Goal: Task Accomplishment & Management: Manage account settings

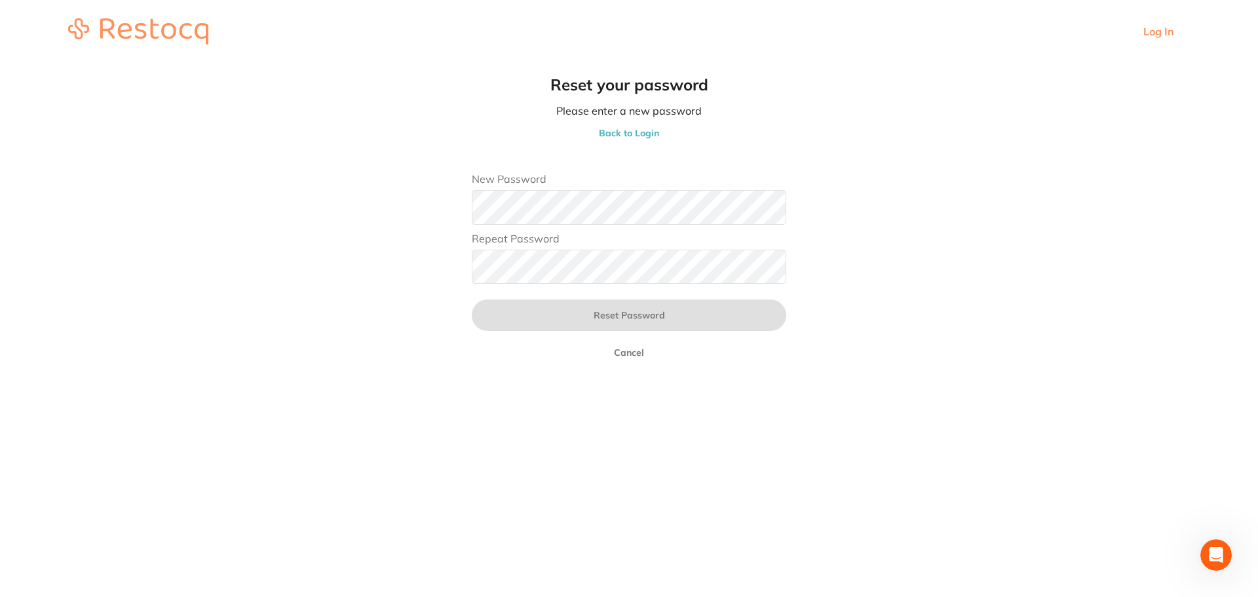
click at [261, 182] on main "Reset your password Please enter a new password Back to Login New Password Repe…" at bounding box center [629, 224] width 1258 height 322
click at [885, 303] on main "Reset your password Please enter a new password Back to Login New Password Repe…" at bounding box center [629, 224] width 1258 height 322
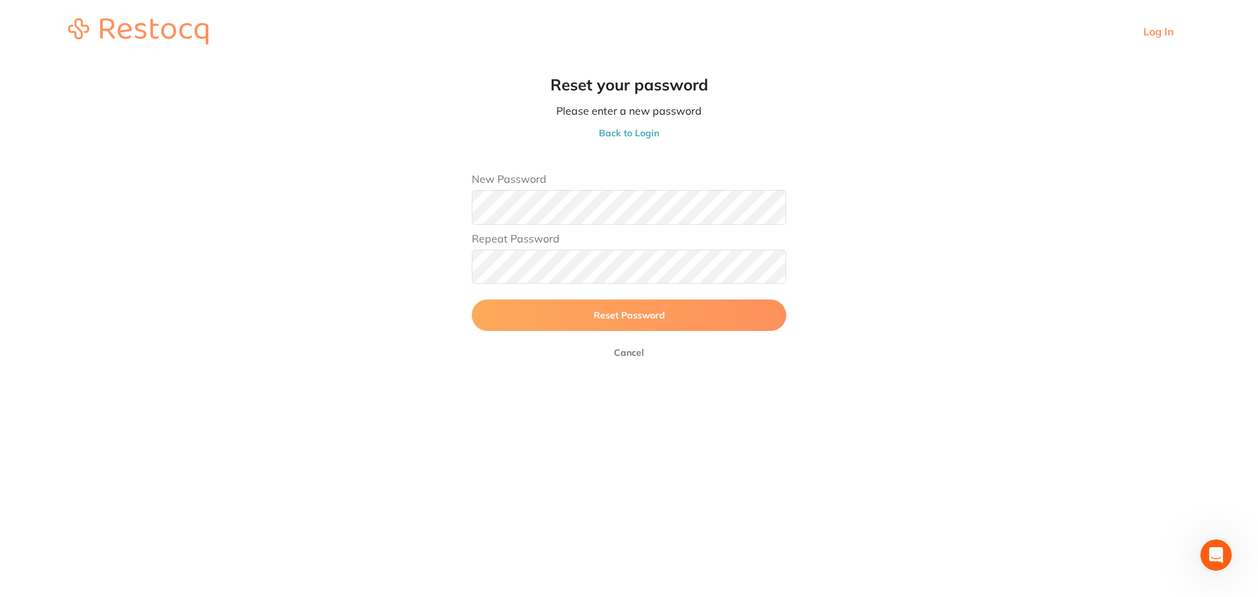
click at [472, 300] on button "Reset Password" at bounding box center [629, 315] width 315 height 31
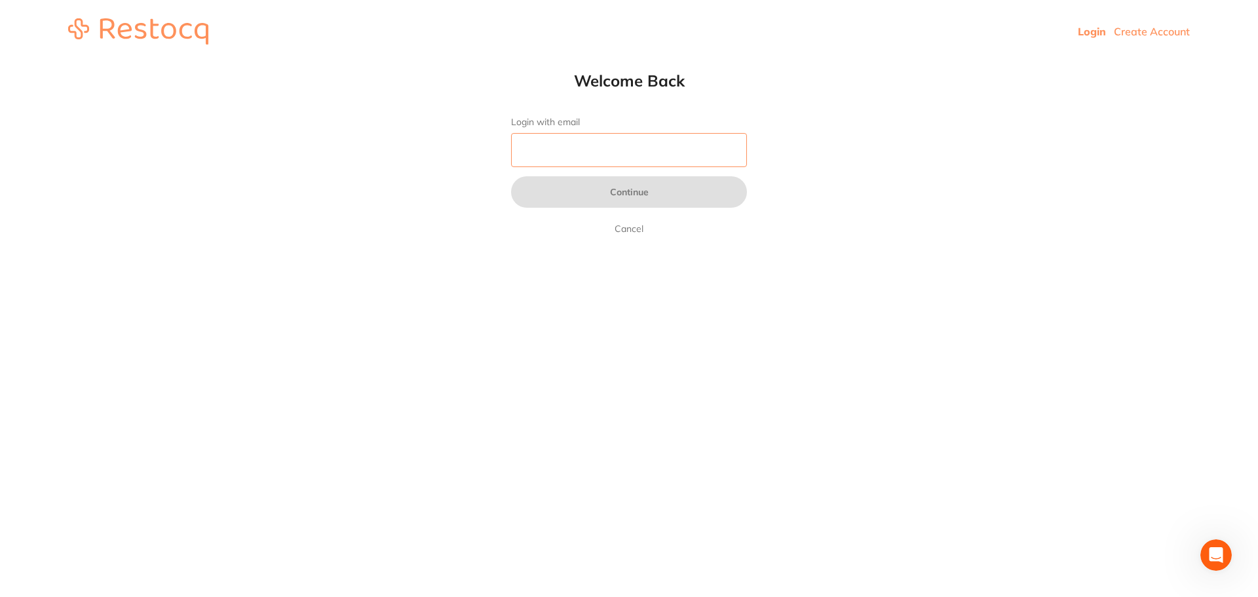
click at [577, 151] on input "Login with email" at bounding box center [629, 150] width 236 height 34
type input "[EMAIL_ADDRESS][DOMAIN_NAME]"
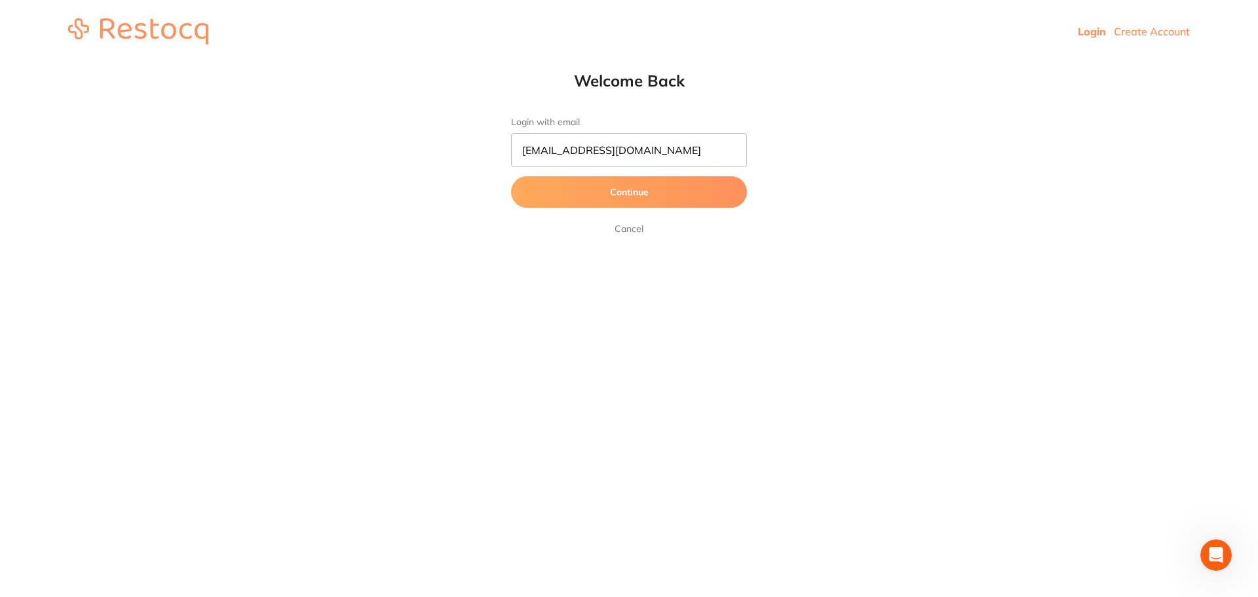
click at [648, 193] on button "Continue" at bounding box center [629, 191] width 236 height 31
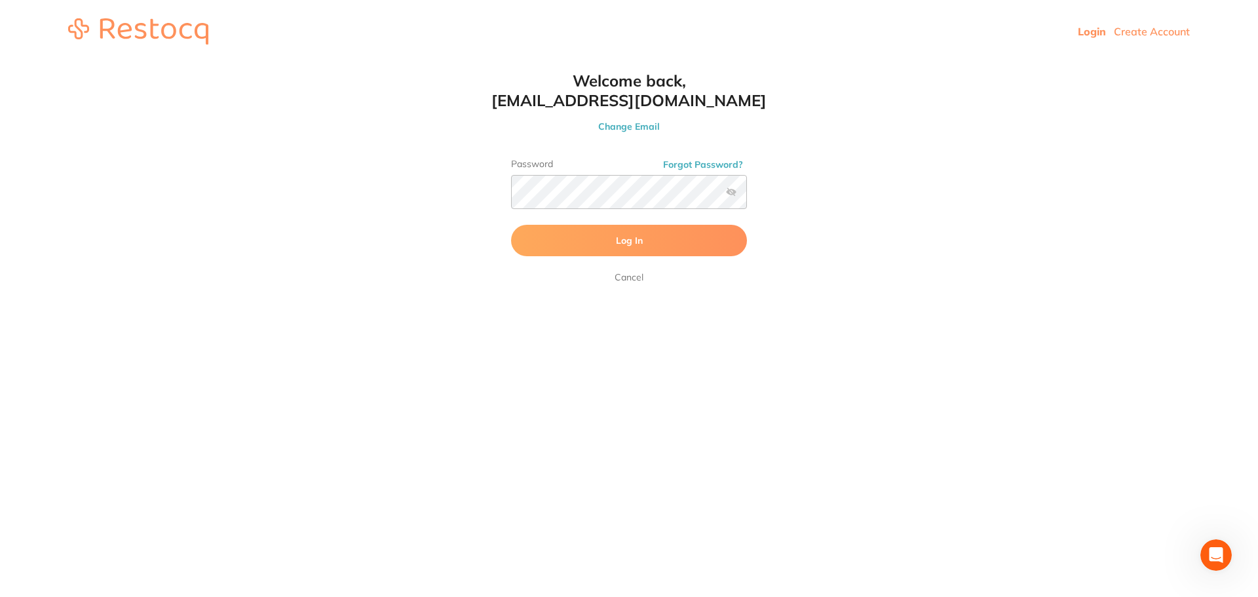
click at [659, 231] on button "Log In" at bounding box center [629, 240] width 236 height 31
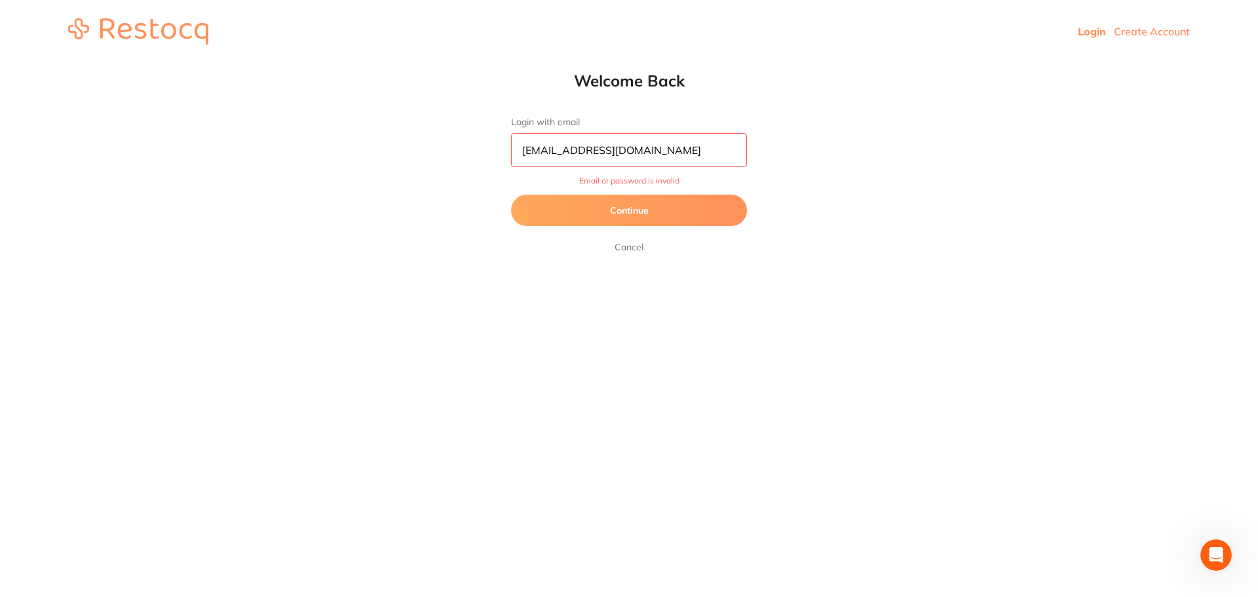
click at [673, 214] on button "Continue" at bounding box center [629, 210] width 236 height 31
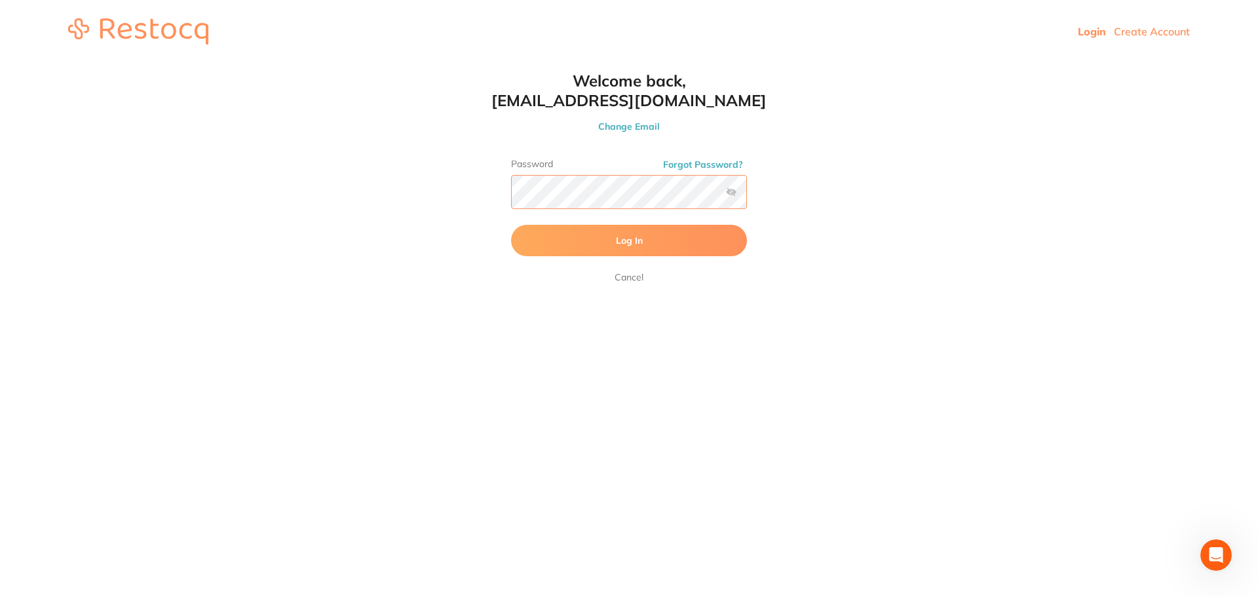
click at [353, 63] on html "Login Create Account Welcome Back Login with email [EMAIL_ADDRESS][DOMAIN_NAME]…" at bounding box center [629, 31] width 1258 height 63
click at [511, 225] on button "Log In" at bounding box center [629, 240] width 236 height 31
